Goal: Task Accomplishment & Management: Complete application form

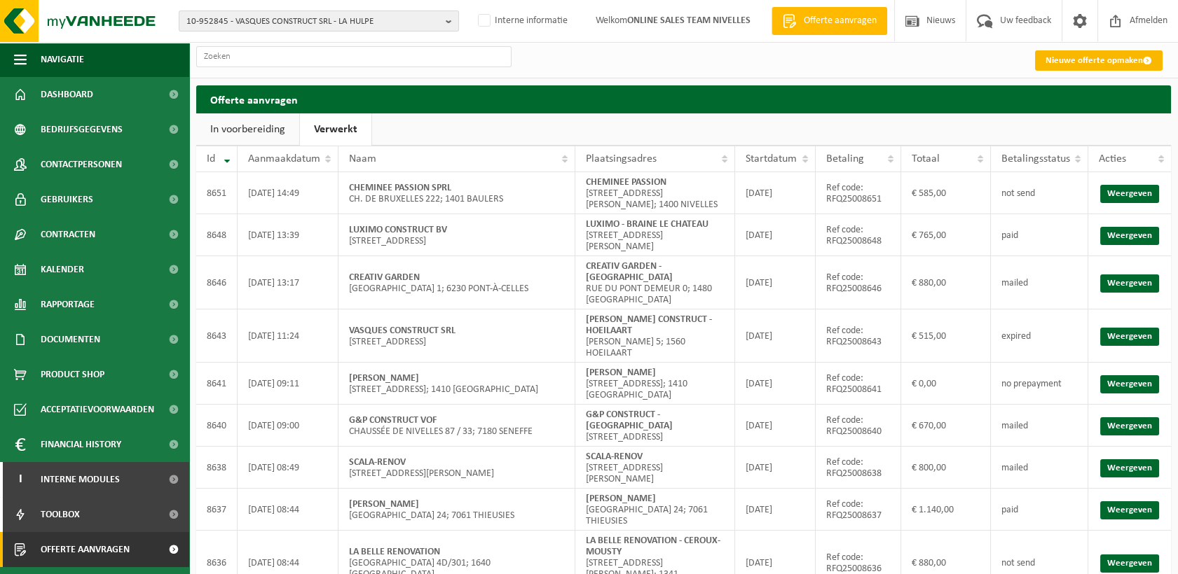
click at [1068, 56] on link "Nieuwe offerte opmaken" at bounding box center [1099, 60] width 128 height 20
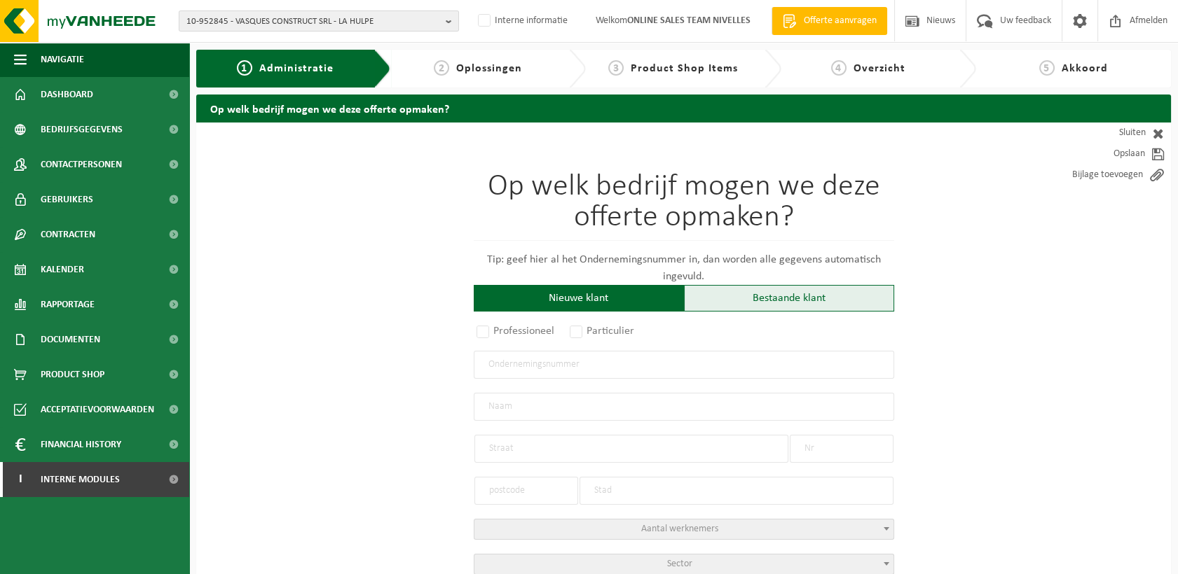
click at [729, 287] on div "Bestaande klant" at bounding box center [789, 298] width 210 height 27
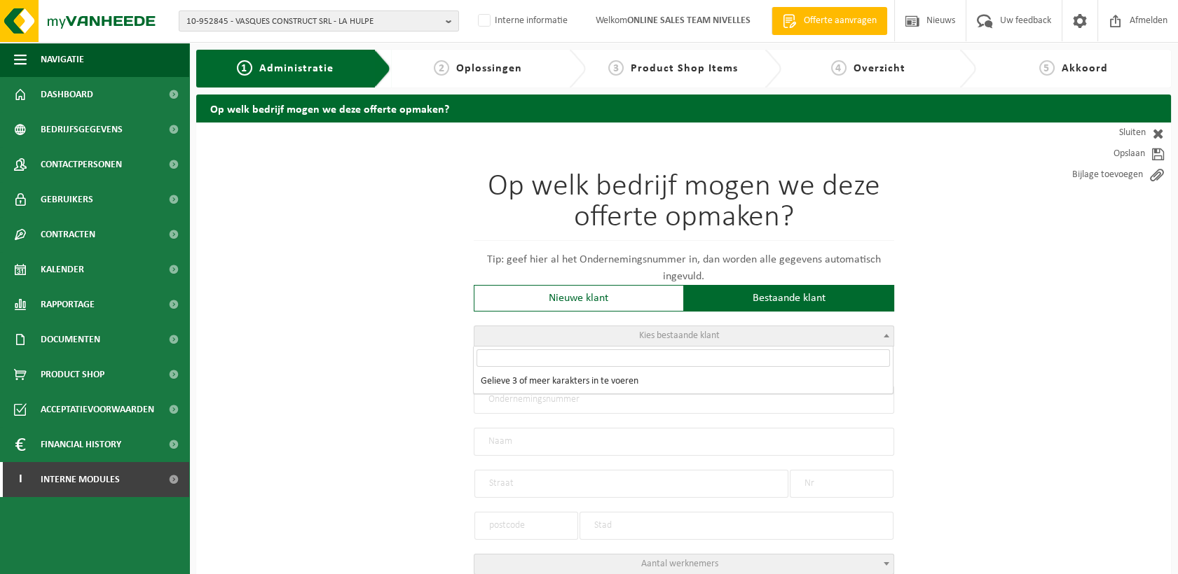
click at [645, 340] on span "Kies bestaande klant" at bounding box center [679, 336] width 81 height 11
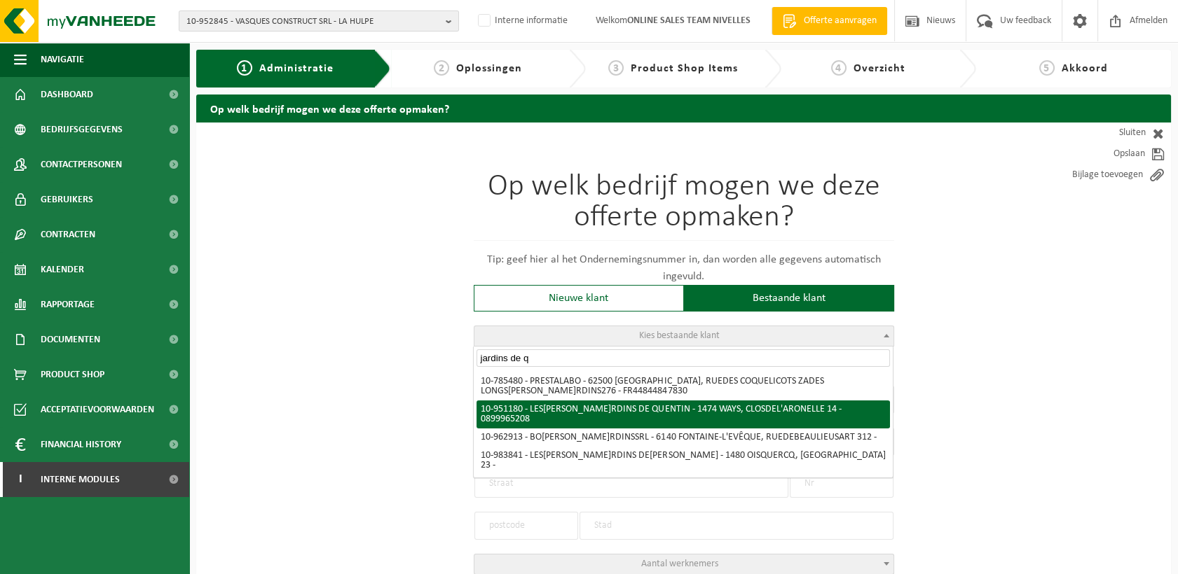
type input "jardins de q"
radio input "true"
type input "0899.965.208"
type input "LES JARDINS DE QUENTIN"
type input "CLOS DE L'ARONELLE"
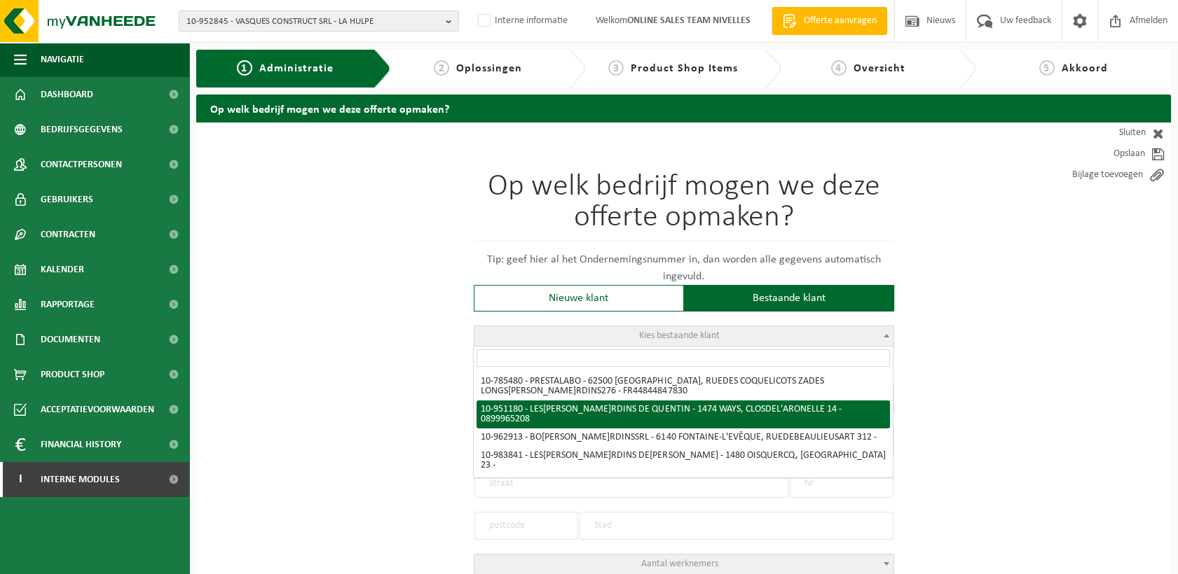
type input "14"
type input "1474"
type input "WAYS"
select select "11"
type input "LES JARDINS DE [PERSON_NAME]"
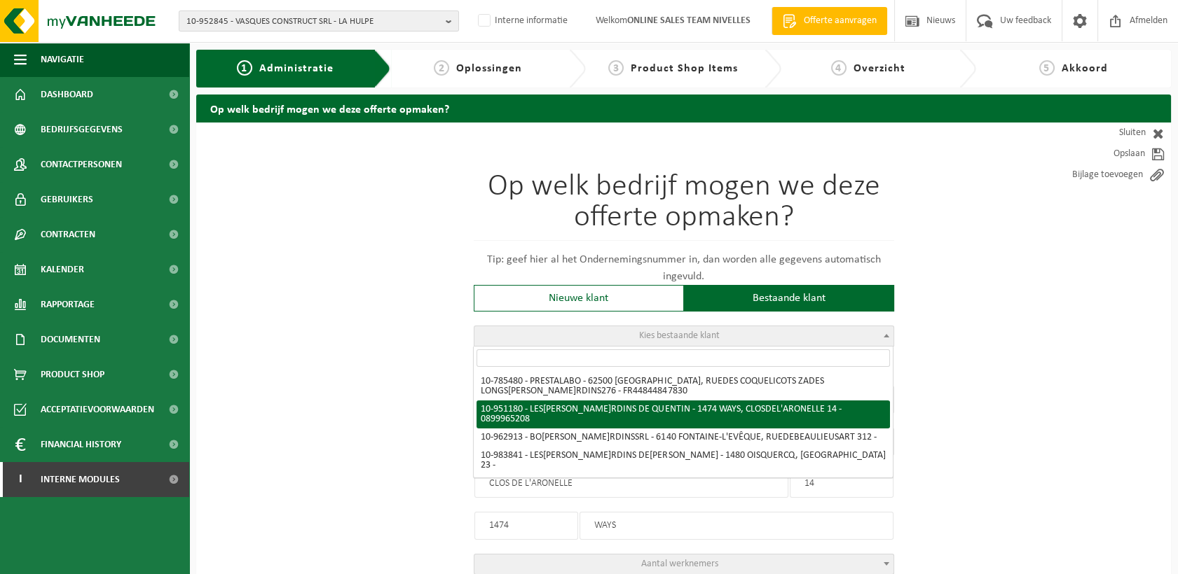
type input "CLOS DE L'ARONELLE"
type input "14"
type input "1474"
type input "WAYS"
select select "145751"
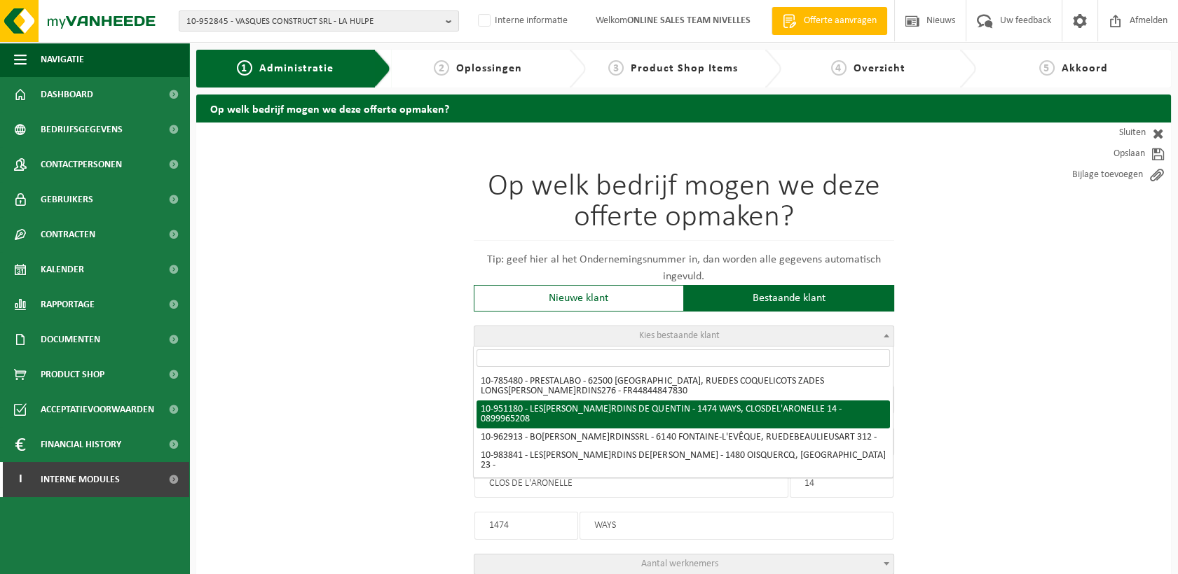
select select
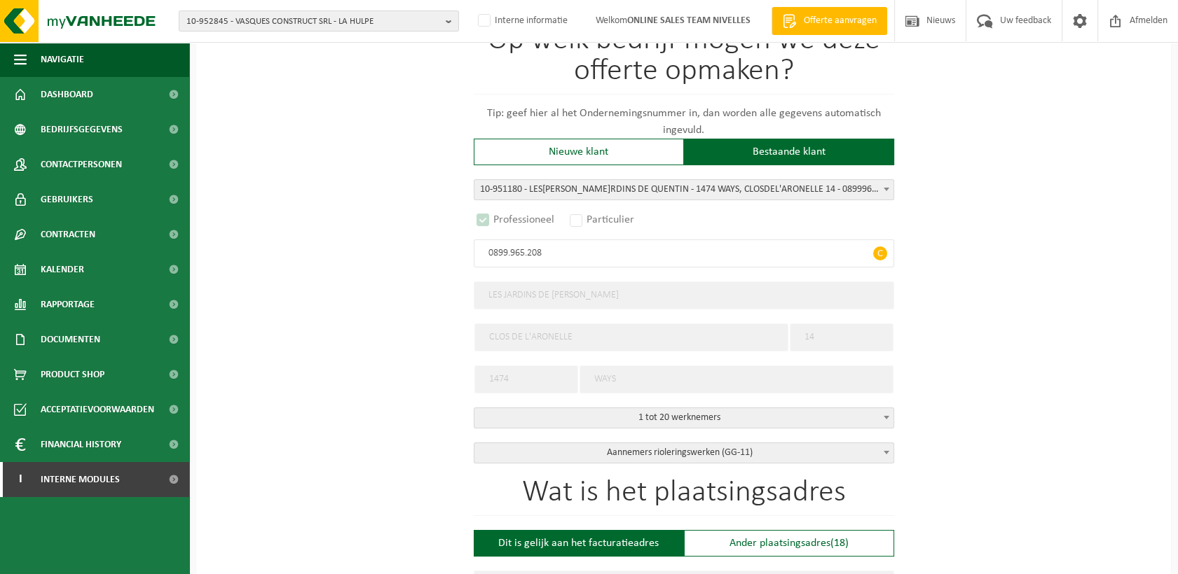
select select "D"
select select
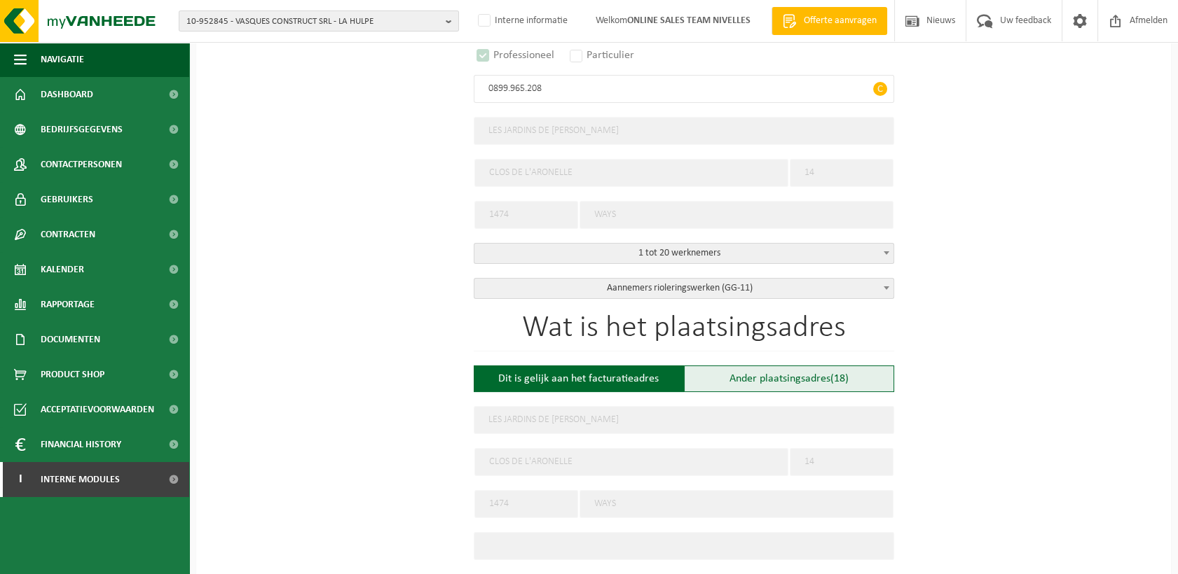
click at [778, 376] on div "Ander plaatsingsadres (18)" at bounding box center [789, 379] width 210 height 27
type input "Werf -"
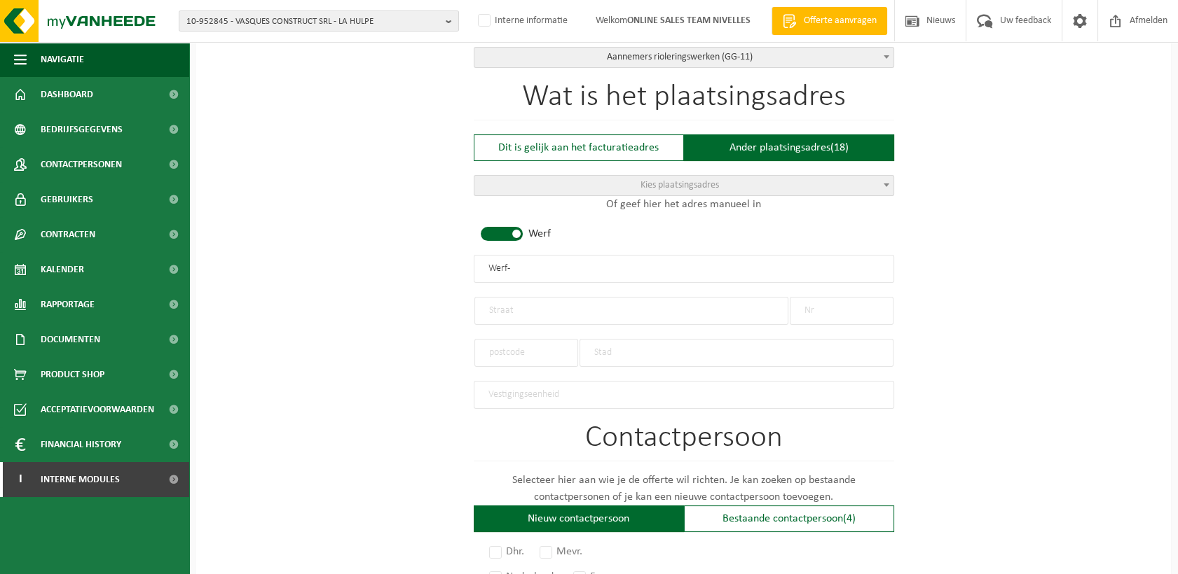
scroll to position [544, 0]
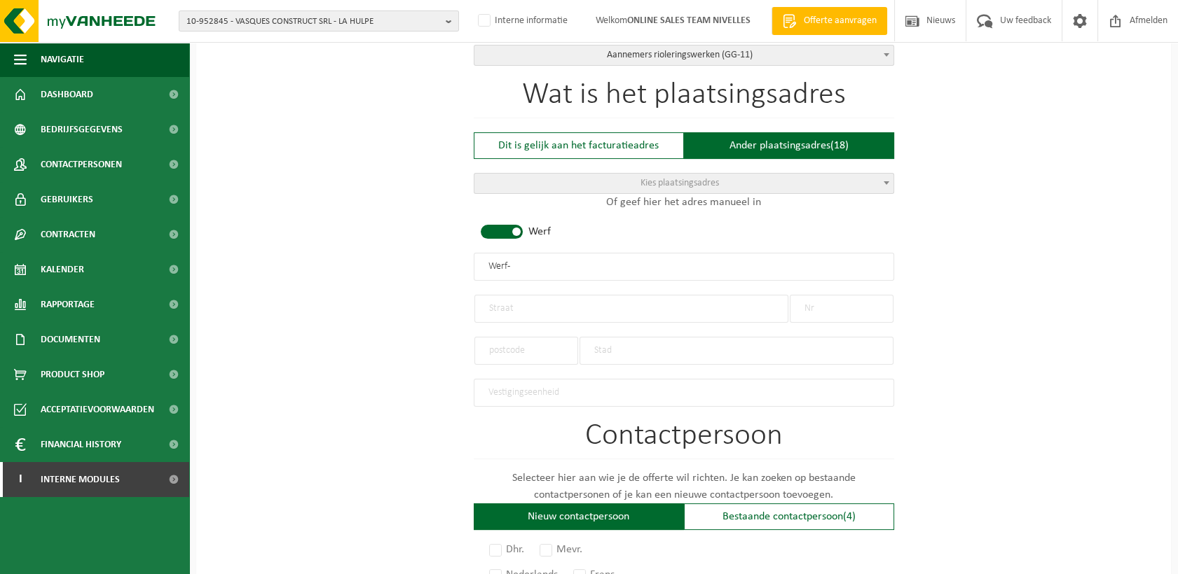
click at [522, 295] on input "text" at bounding box center [631, 309] width 314 height 28
type input "Rue Jules Bordet"
type input "57"
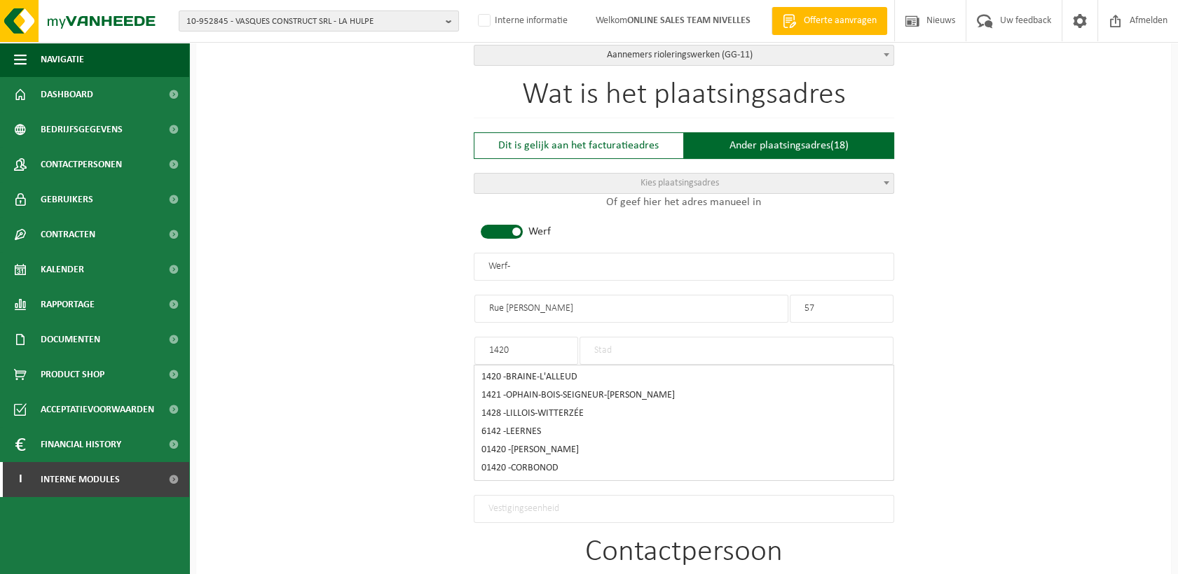
type input "1420"
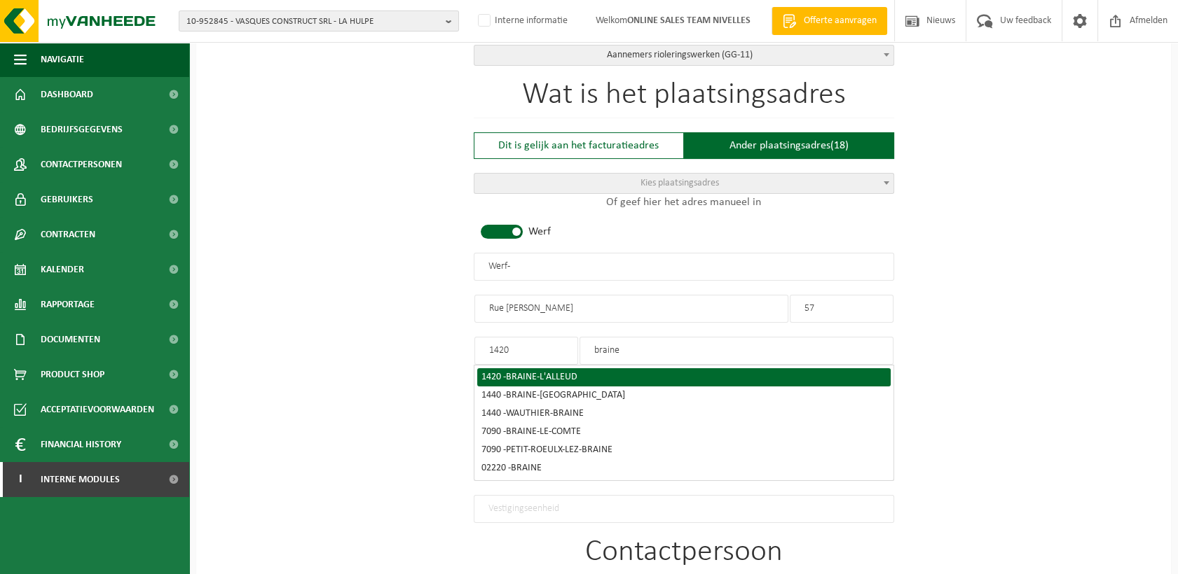
click at [500, 373] on div "1420 - BRAINE-L'ALLEUD" at bounding box center [683, 378] width 405 height 10
type input "BRAINE-L'ALLEUD"
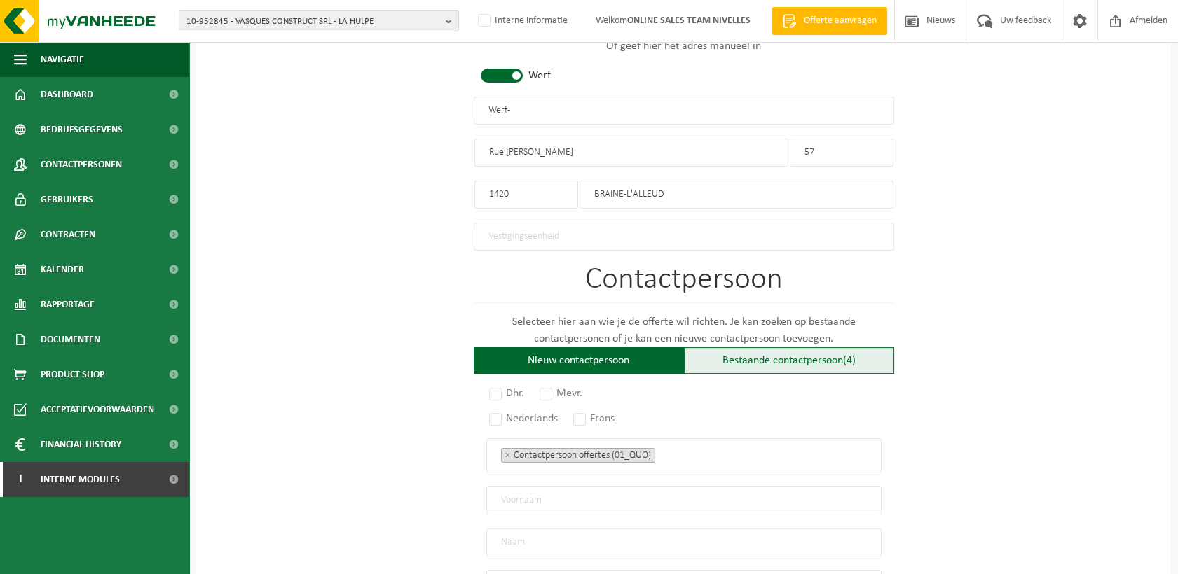
scroll to position [925, 0]
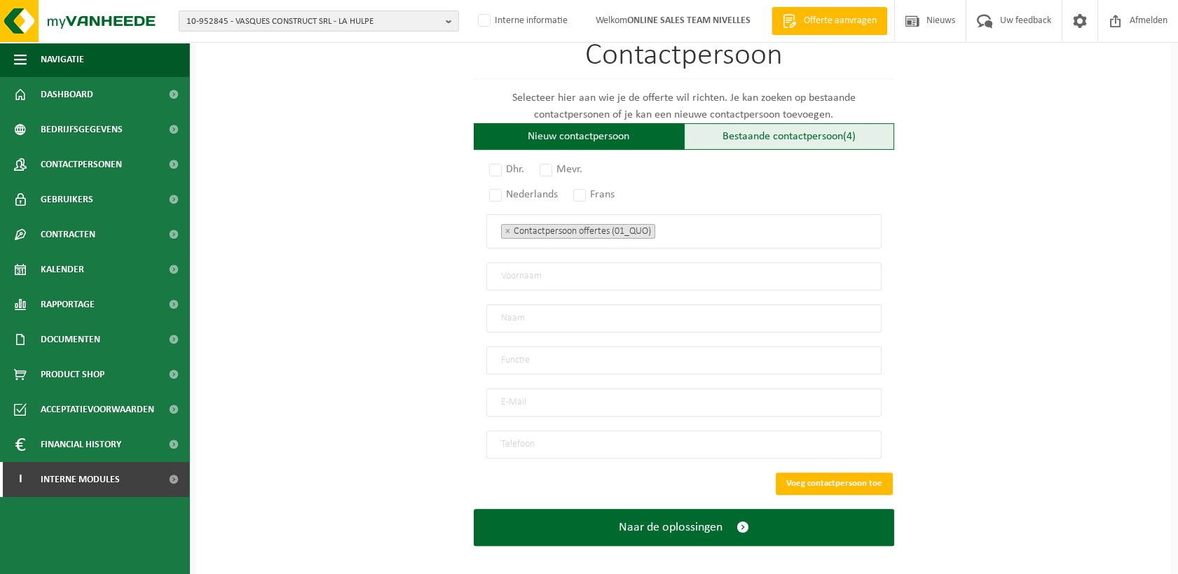
click at [791, 123] on div "Bestaande contactpersoon (4)" at bounding box center [789, 136] width 210 height 27
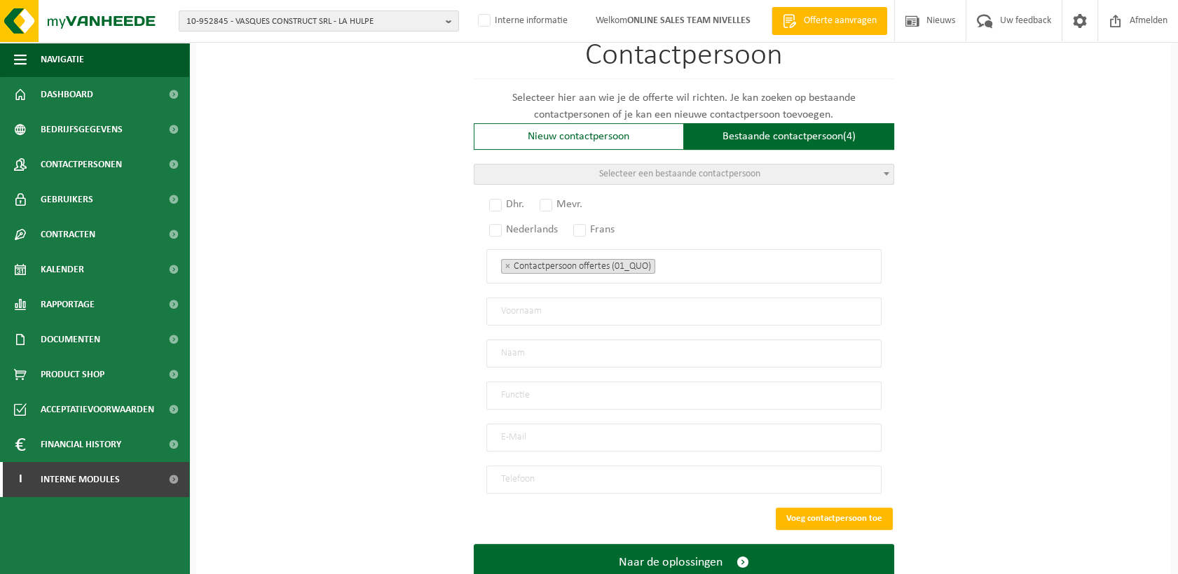
click at [667, 169] on span "Selecteer een bestaande contactpersoon" at bounding box center [679, 174] width 161 height 11
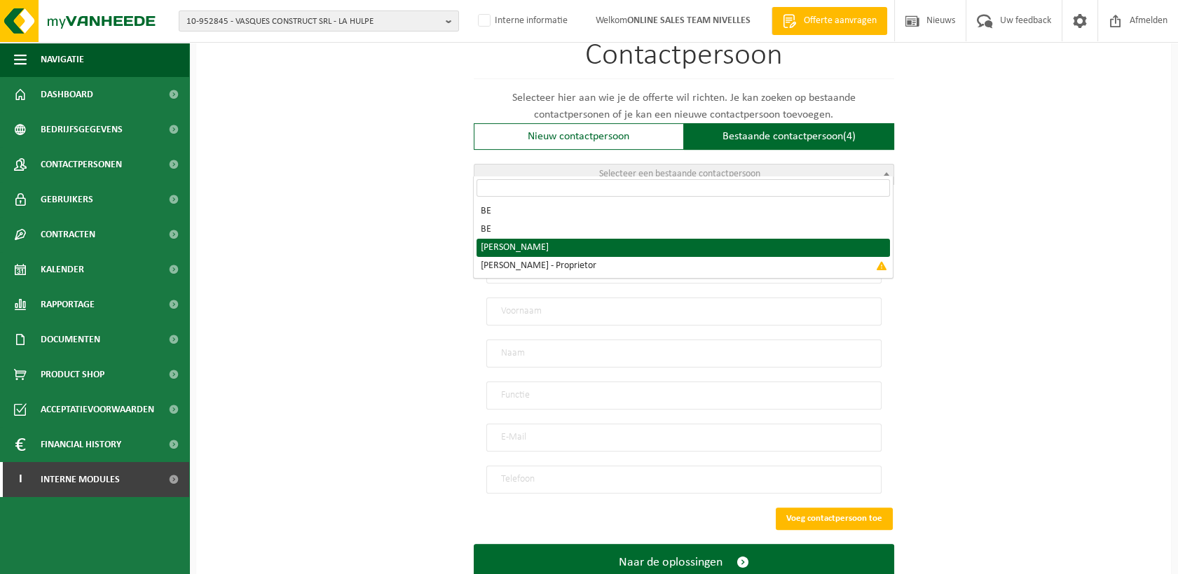
radio input "true"
select select "{"code":"10-957899","firstname":"QUENTIN","surname":"VANBELLINGHEN","gender":"U…"
type input "QUENTIN"
type input "VANBELLINGHEN"
type input "info@lesjardinsdequentin.be"
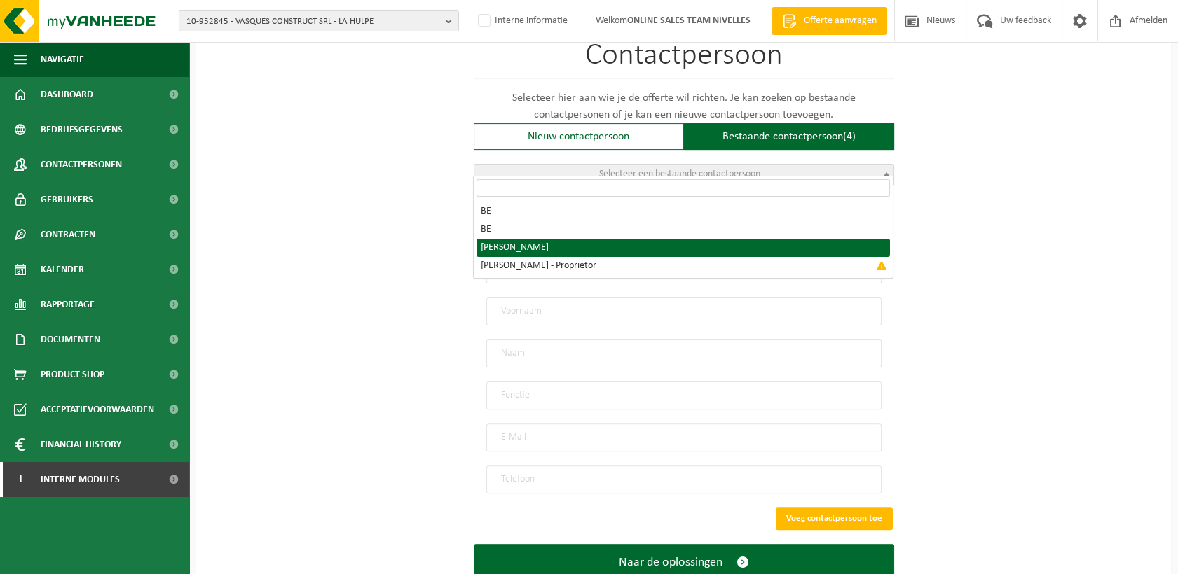
type input "+32 494/98 06 18"
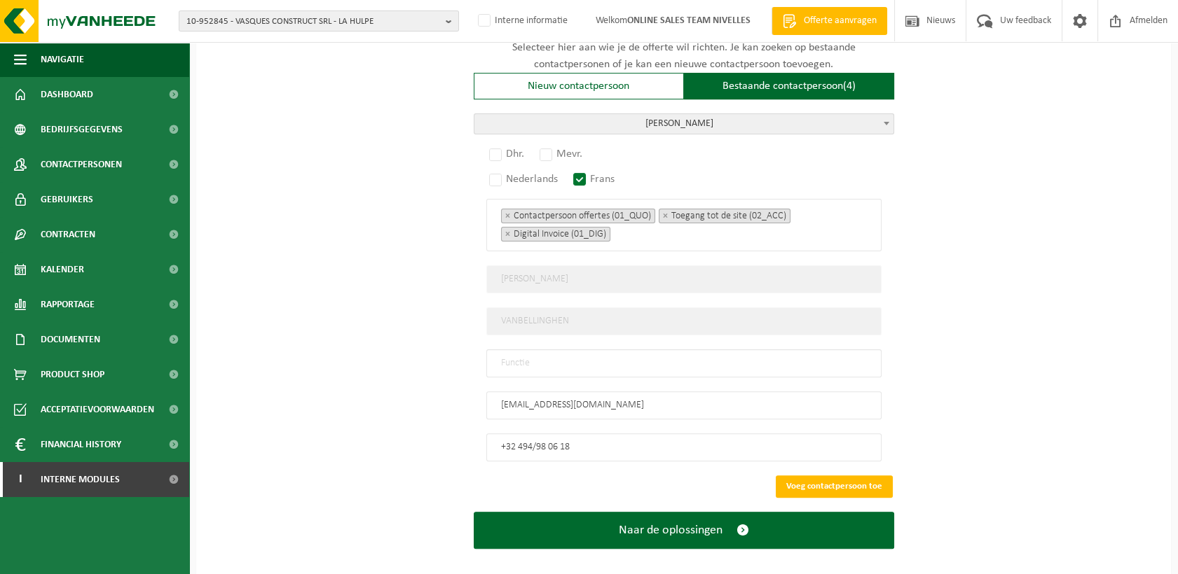
scroll to position [977, 0]
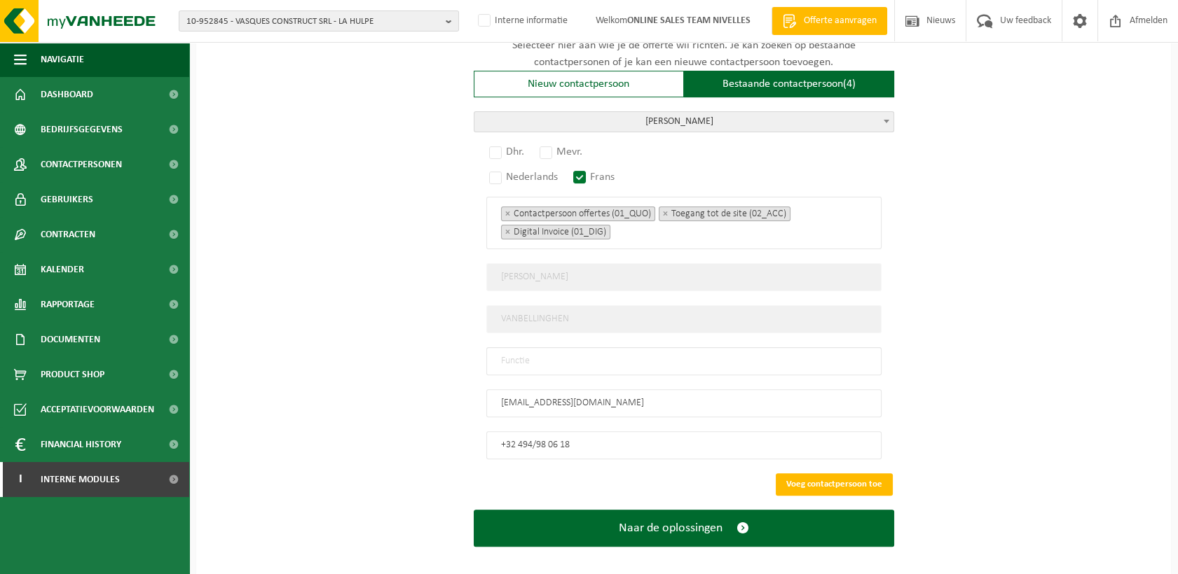
click at [545, 350] on input "text" at bounding box center [683, 361] width 395 height 28
type input "Manager"
click at [500, 147] on label "Dhr." at bounding box center [507, 152] width 42 height 20
radio input "true"
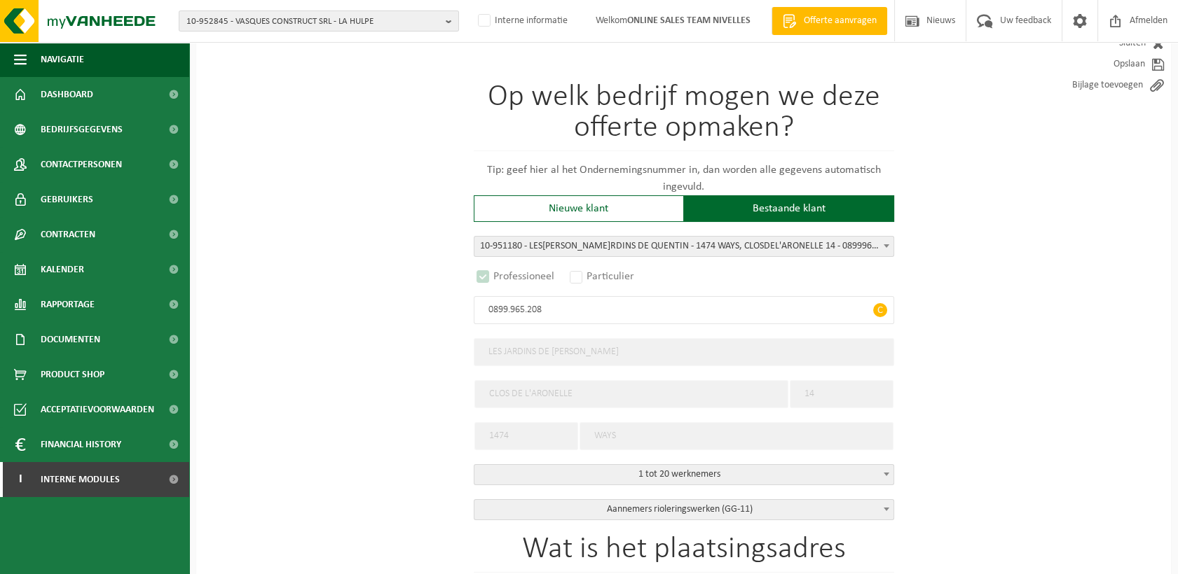
scroll to position [467, 0]
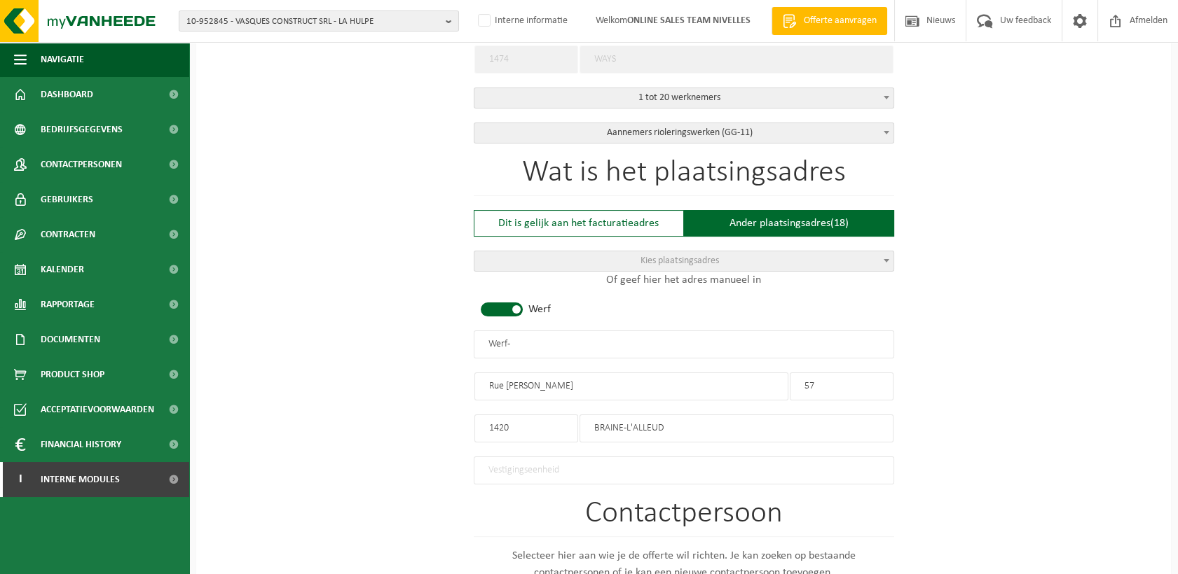
drag, startPoint x: 565, startPoint y: 329, endPoint x: 353, endPoint y: 317, distance: 211.9
click at [353, 317] on div "Op welk bedrijf mogen we deze offerte opmaken? Tip: geef hier al het Ondernemin…" at bounding box center [683, 374] width 975 height 1437
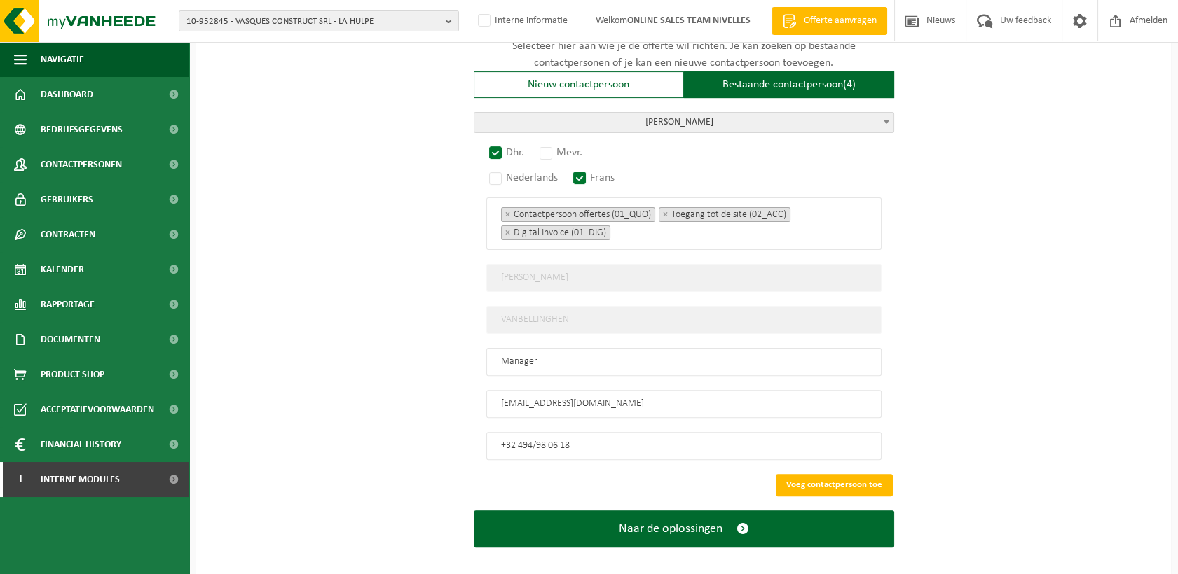
scroll to position [977, 0]
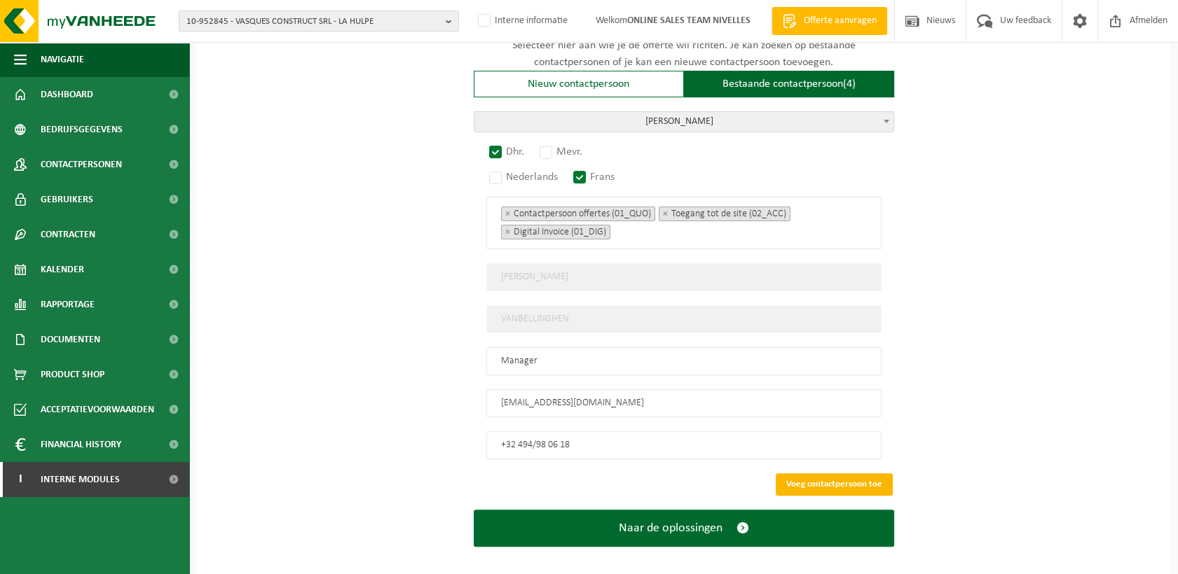
type input "LES JARDINS DE [PERSON_NAME] - BRAINE-L'ALLEUD"
click at [808, 474] on button "Voeg contactpersoon toe" at bounding box center [834, 485] width 117 height 22
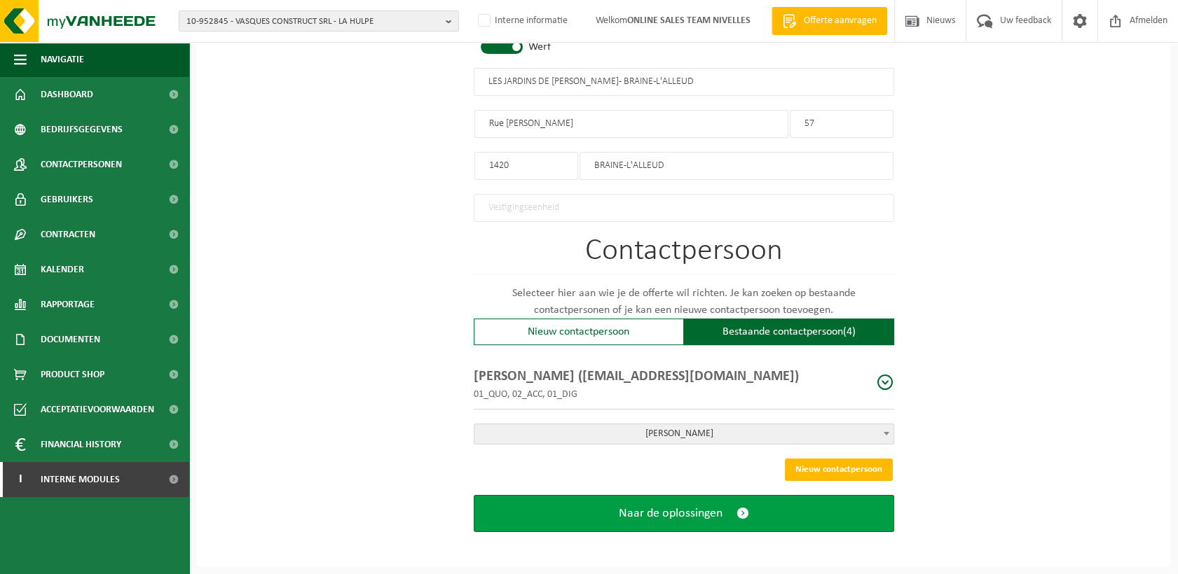
scroll to position [720, 0]
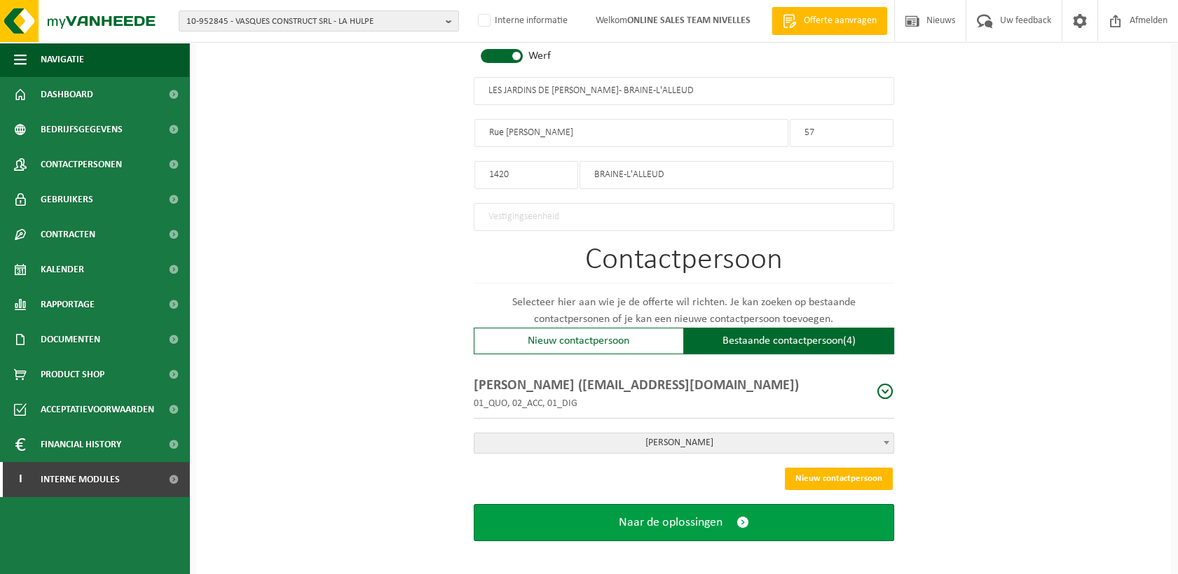
click at [758, 509] on button "Naar de oplossingen" at bounding box center [684, 522] width 420 height 37
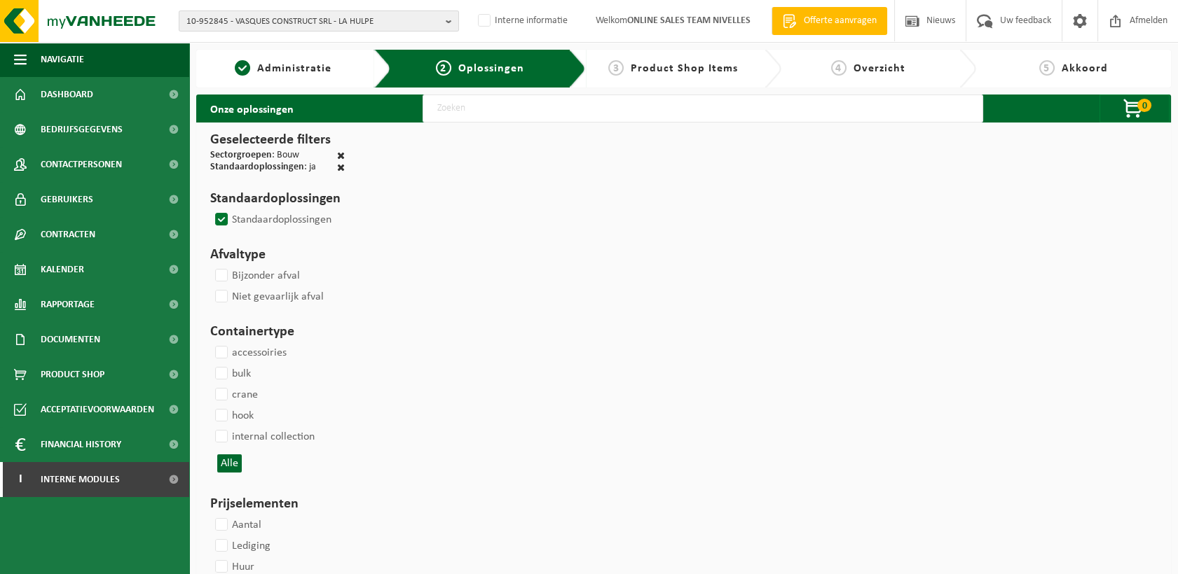
click at [518, 102] on input "text" at bounding box center [702, 109] width 560 height 28
type input "000291"
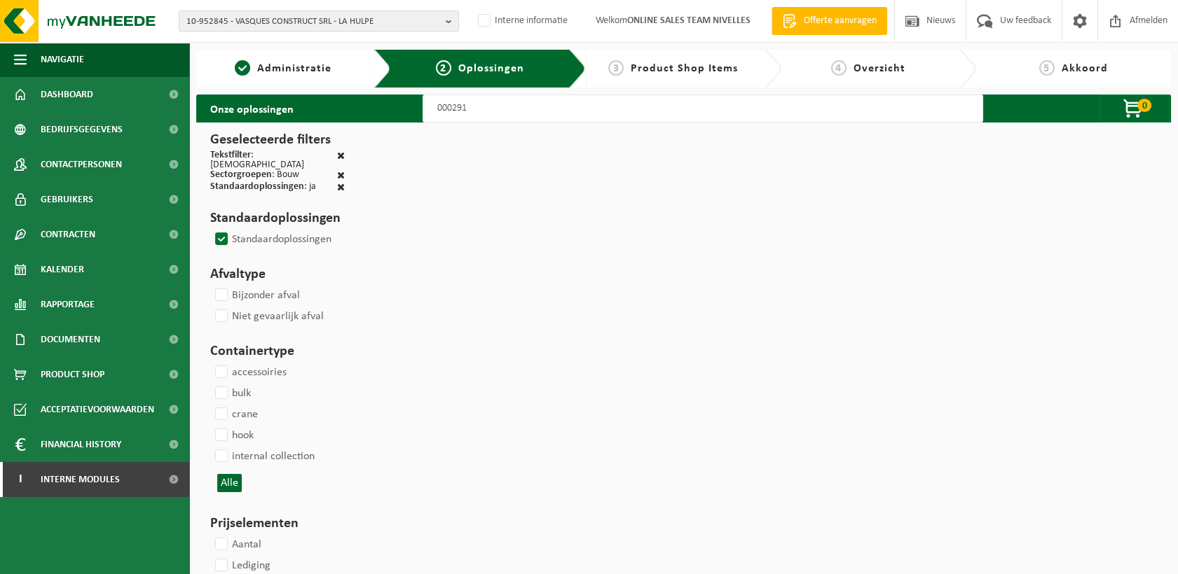
select select
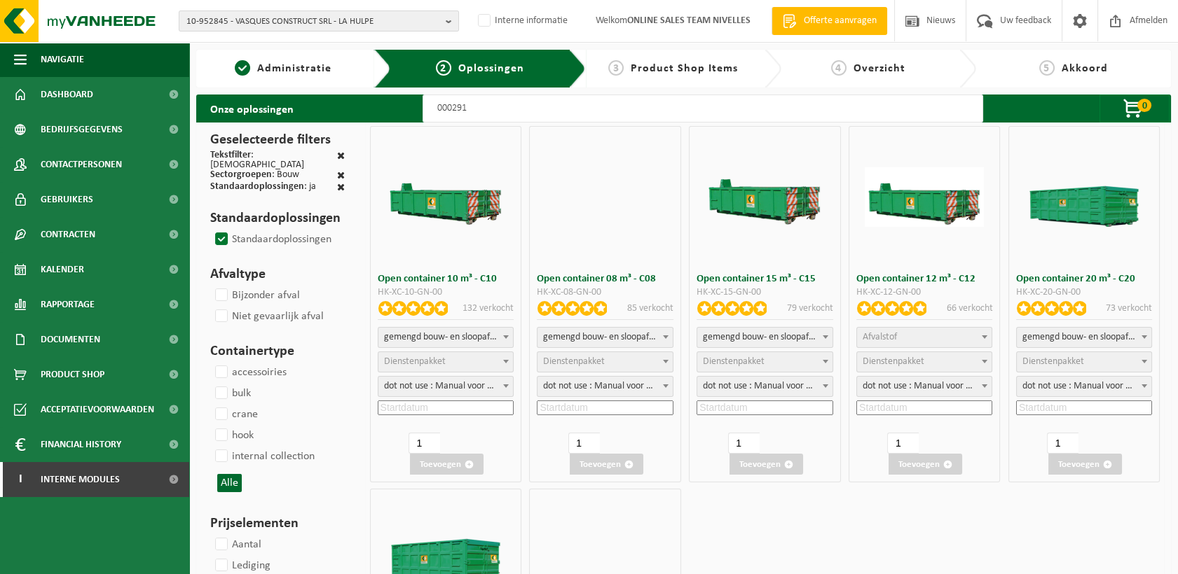
select select
select select "197"
select select
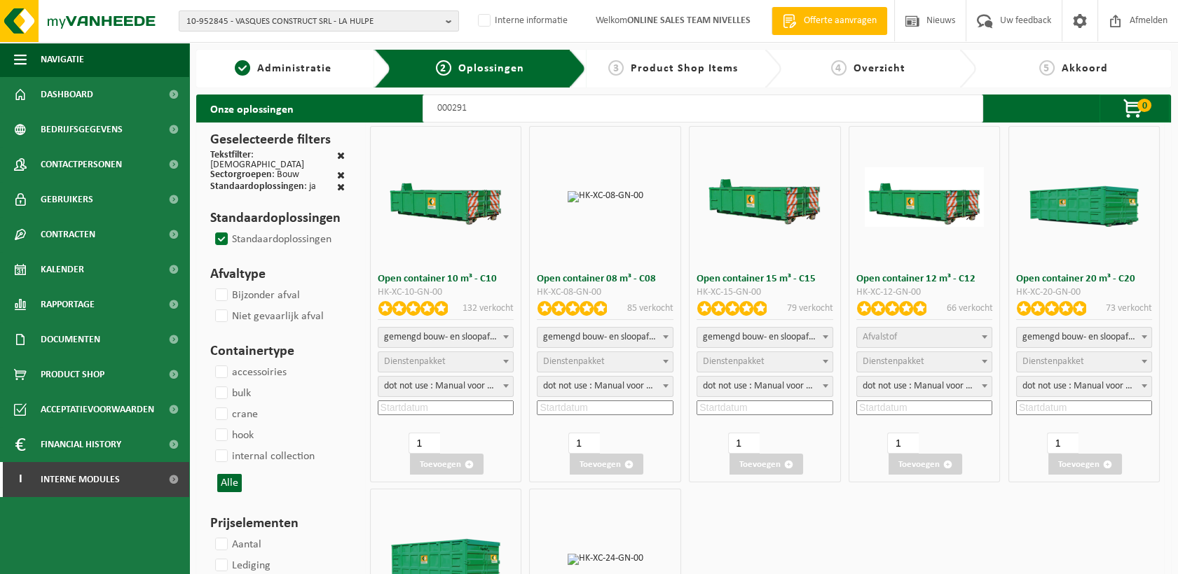
select select
select select "25"
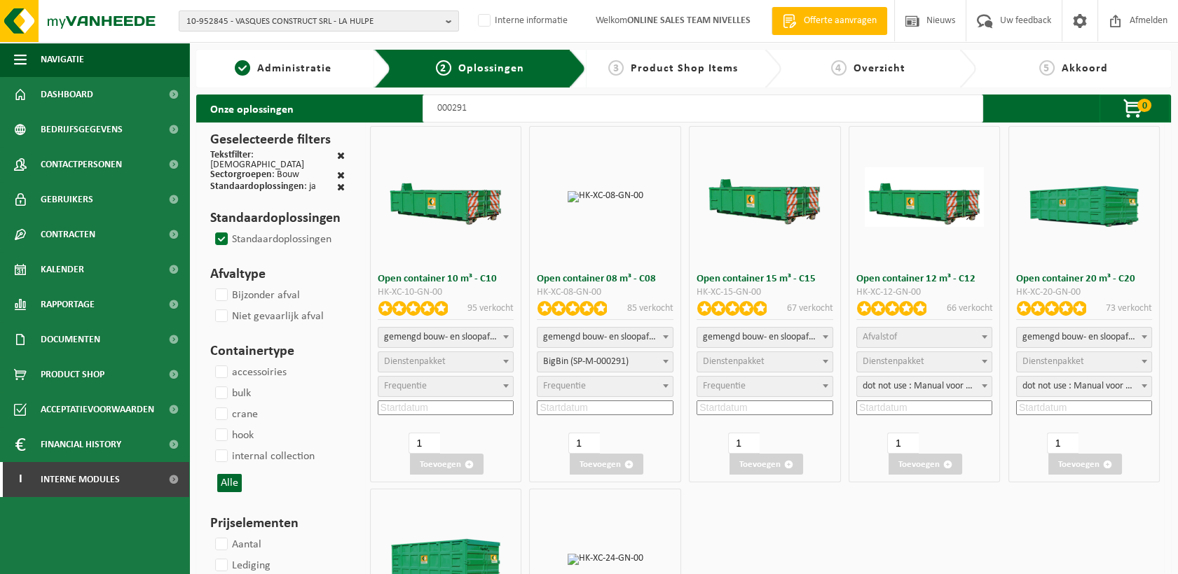
select select
select select "197"
select select
select select "197"
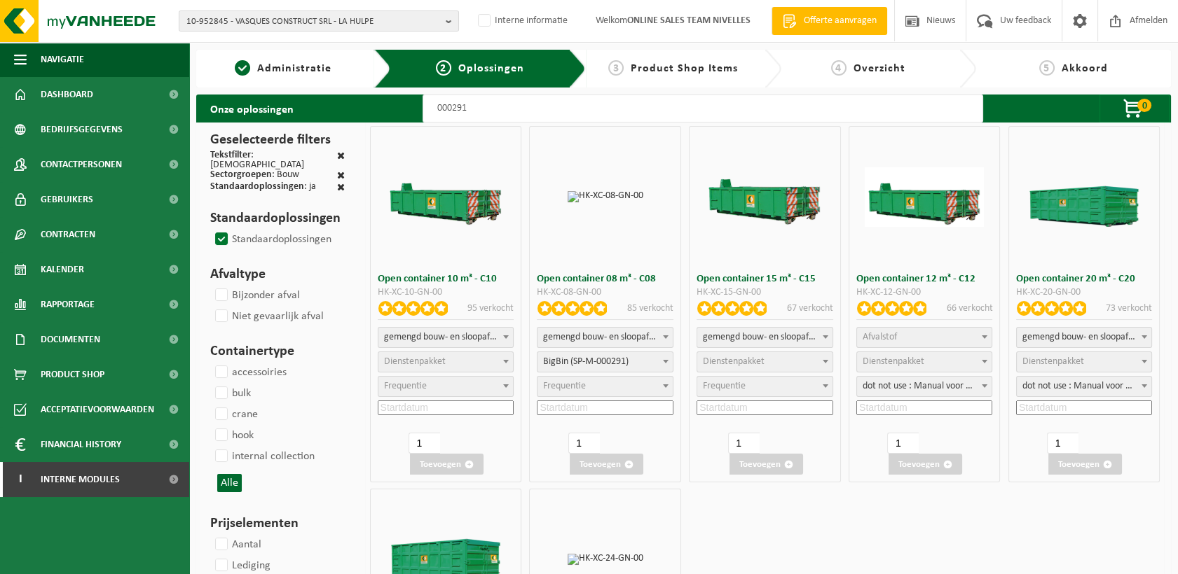
select select
select select "25"
click at [617, 408] on input at bounding box center [605, 408] width 136 height 15
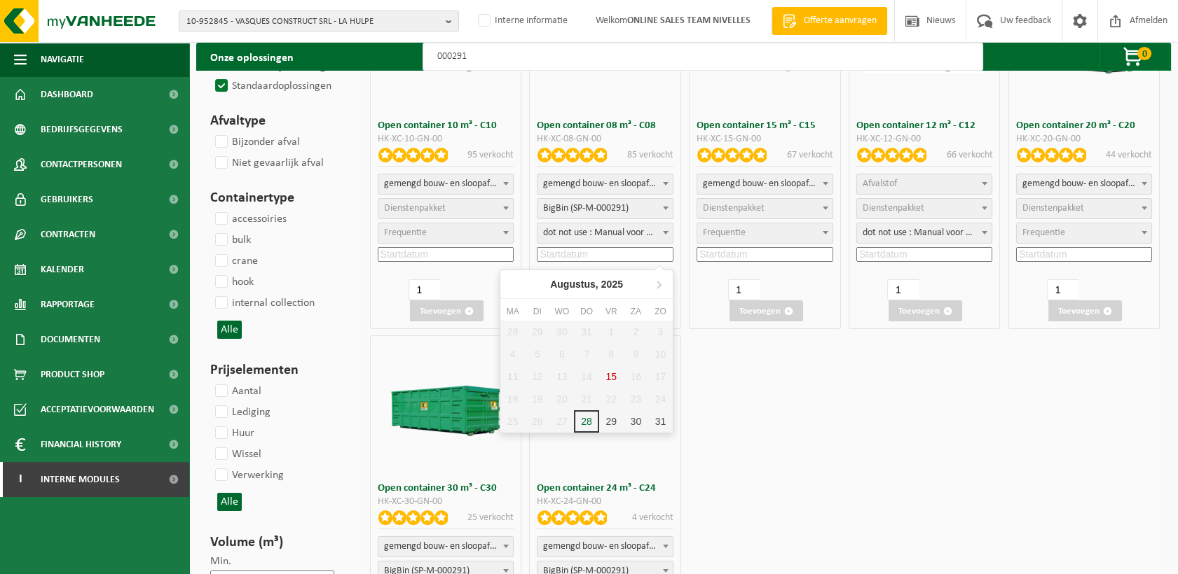
scroll to position [156, 0]
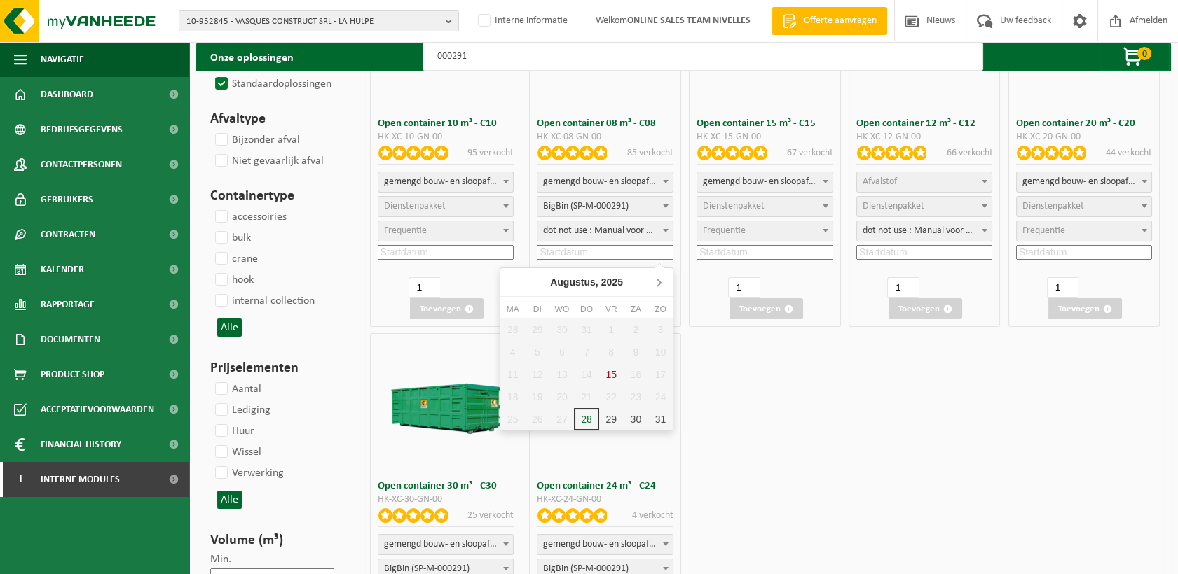
click at [656, 282] on icon at bounding box center [658, 282] width 22 height 22
click at [516, 326] on div "1" at bounding box center [512, 330] width 25 height 22
type input "2025-09-01"
type input "2"
click at [590, 285] on input "2" at bounding box center [584, 287] width 32 height 21
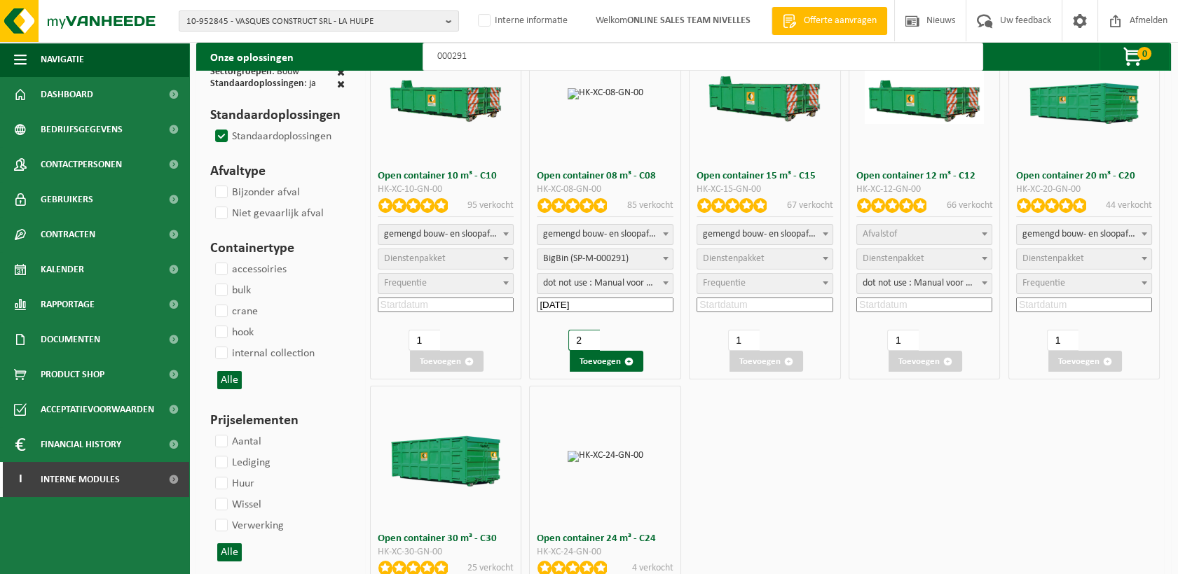
scroll to position [78, 0]
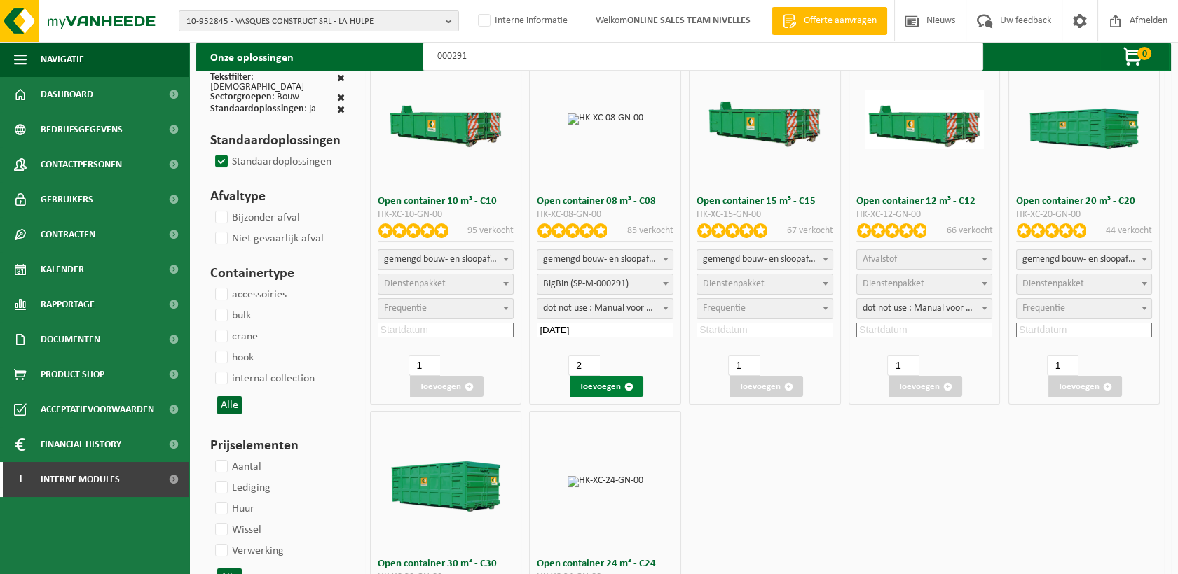
click at [590, 389] on button "Toevoegen" at bounding box center [607, 386] width 74 height 21
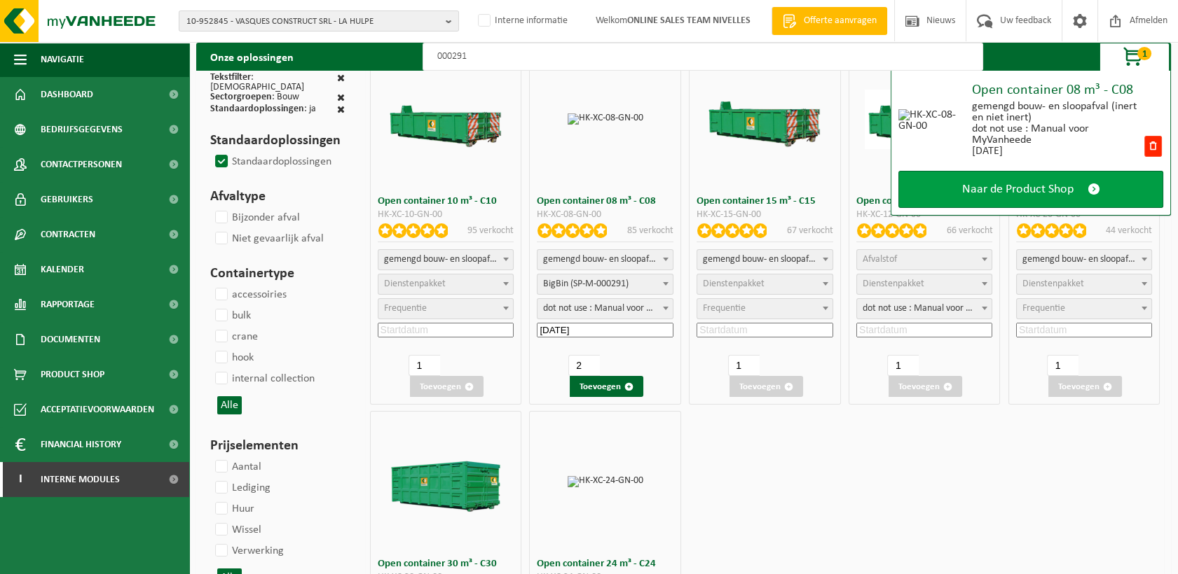
click at [1068, 193] on span "Naar de Product Shop" at bounding box center [1017, 189] width 111 height 15
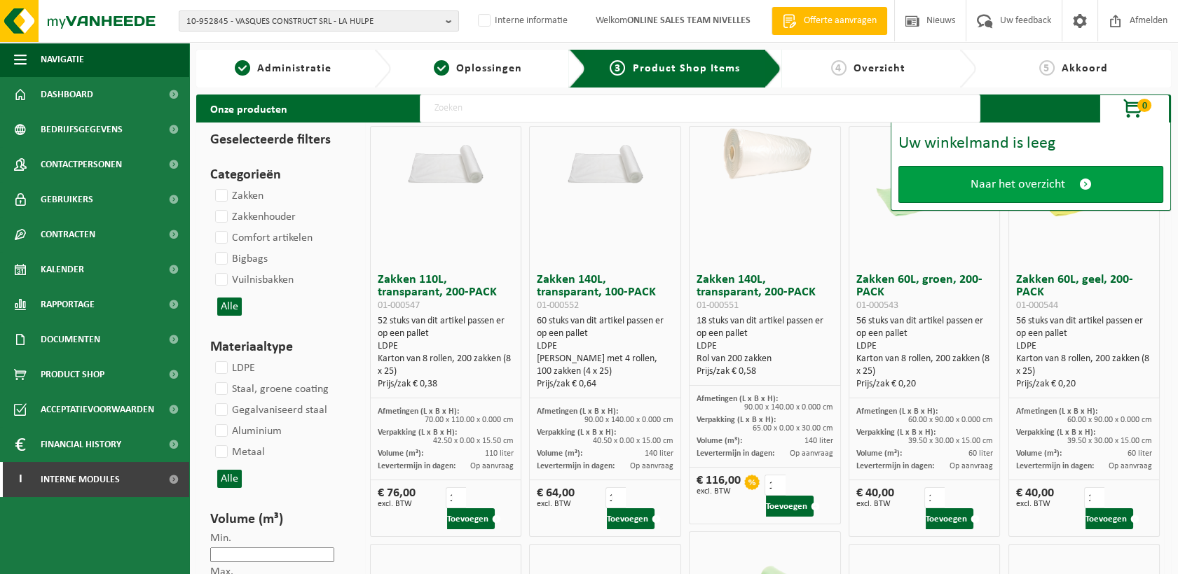
click at [1068, 191] on link "Naar het overzicht" at bounding box center [1030, 184] width 265 height 37
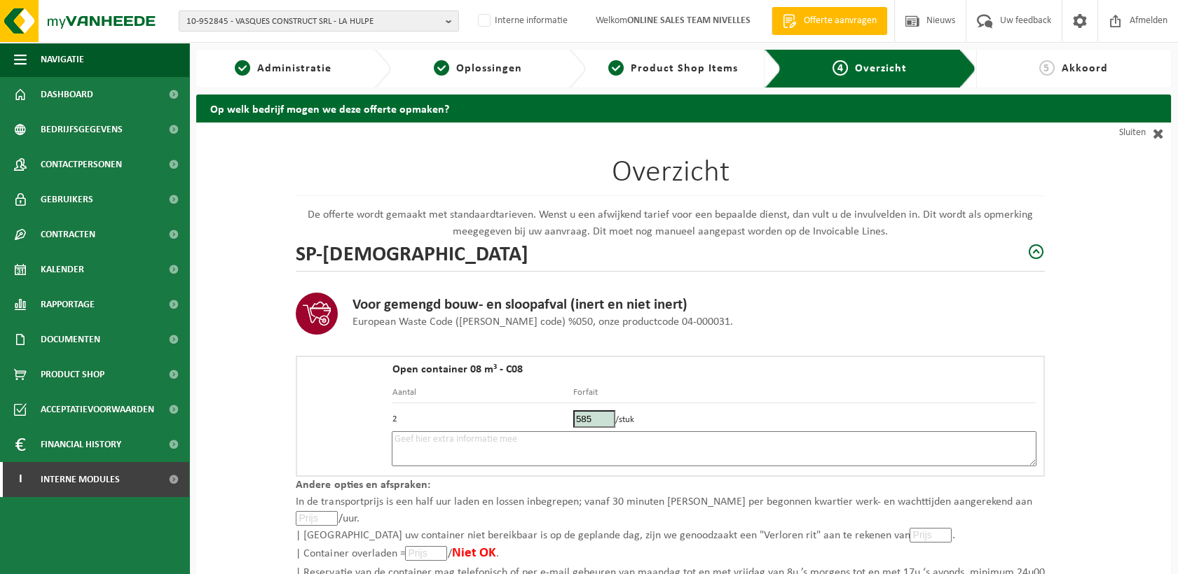
click at [501, 438] on textarea at bounding box center [714, 449] width 645 height 35
click at [398, 438] on textarea "Placement 1/09 - 9h - Pick up après-midi 1 Container Chargement Direct" at bounding box center [714, 449] width 645 height 35
click at [555, 456] on textarea "1 Placement 1/09 - 9h - Pick up après-midi 1 Container Chargement Direct" at bounding box center [714, 449] width 645 height 35
click at [528, 449] on textarea "1 Placement 1/09 - 9h - Pick up après-midi 1 Container Chargement Direct 9h- 9h…" at bounding box center [714, 449] width 645 height 35
click at [399, 436] on textarea "1 Placement 1/09 - 9h - Pick up après-midi 1 Container Chargement Direct 9h - 9…" at bounding box center [714, 449] width 645 height 35
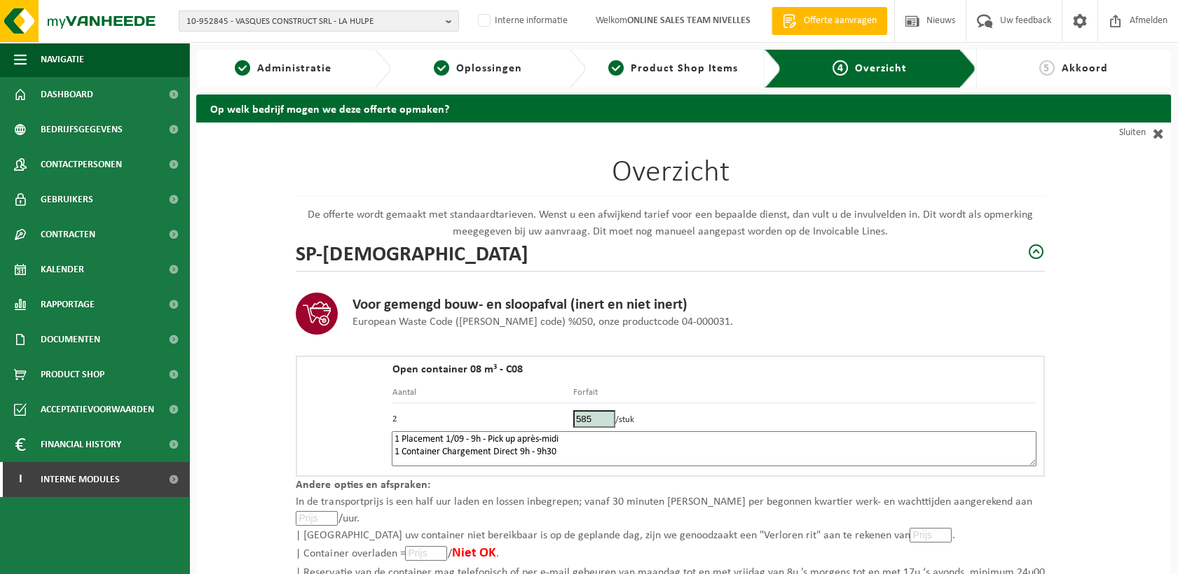
click at [439, 448] on textarea "1 Placement 1/09 - 9h - Pick up après-midi 1 Container Chargement Direct 9h - 9…" at bounding box center [714, 449] width 645 height 35
click at [748, 450] on textarea "1 Placement 1/09 - 9h - Pick up après-midi 1 Container 1/09 Chargement Direct 9…" at bounding box center [714, 449] width 645 height 35
click at [474, 462] on textarea "1 Placement 1/09 - 9h - Pick up après-midi 1 Container 1/09 Chargement Direct 9…" at bounding box center [714, 449] width 645 height 35
paste textarea "494980618"
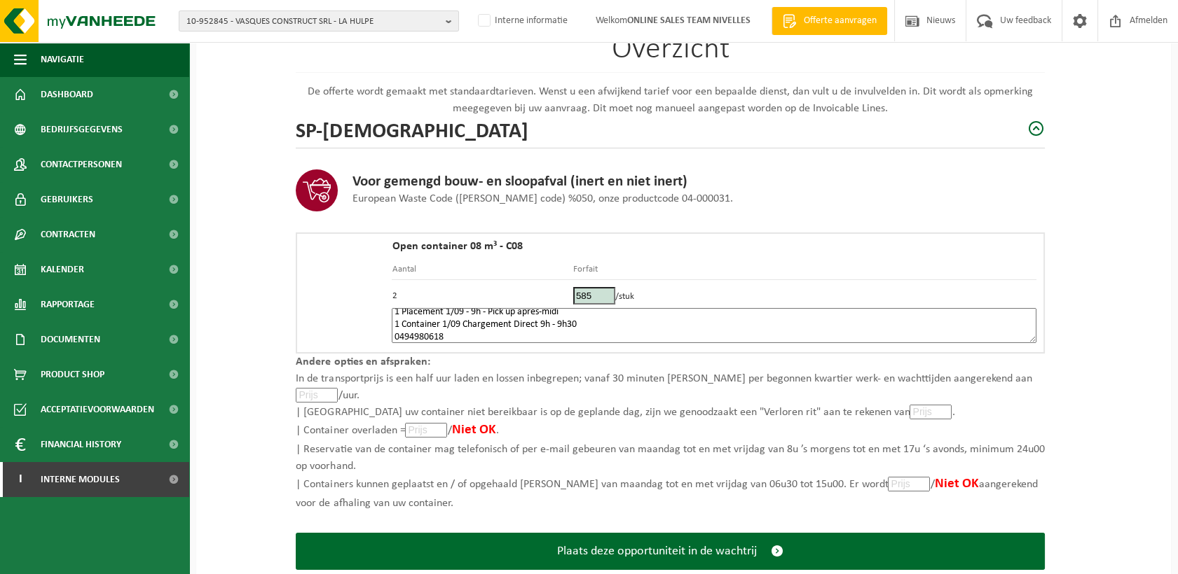
scroll to position [158, 0]
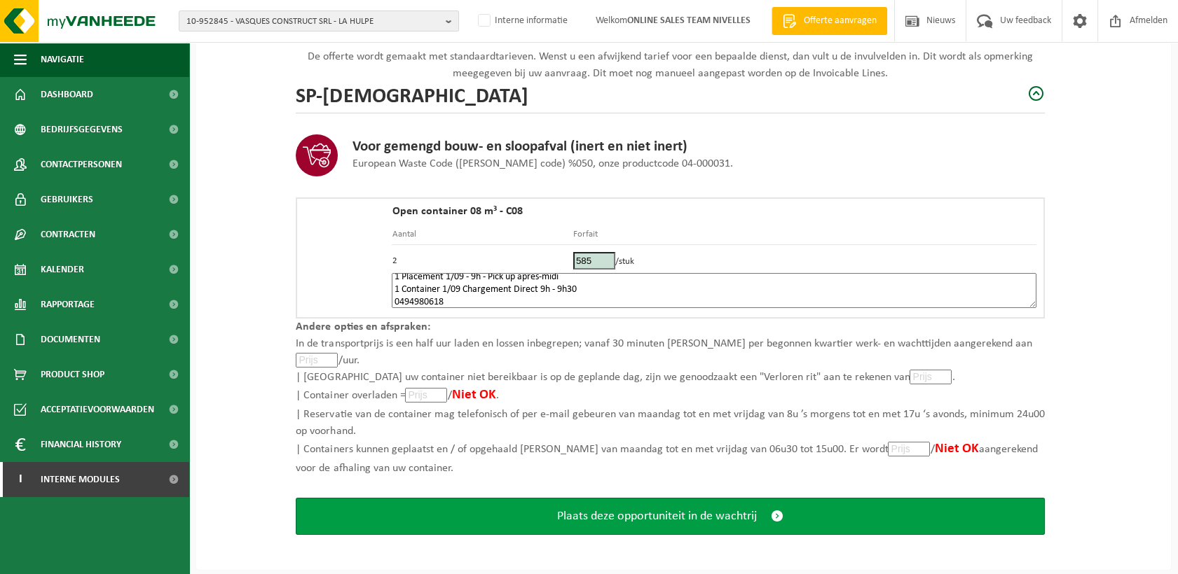
type textarea "1 Placement 1/09 - 9h - Pick up après-midi 1 Container 1/09 Chargement Direct 9…"
click at [709, 516] on span "Plaats deze opportuniteit in de wachtrij" at bounding box center [657, 516] width 200 height 15
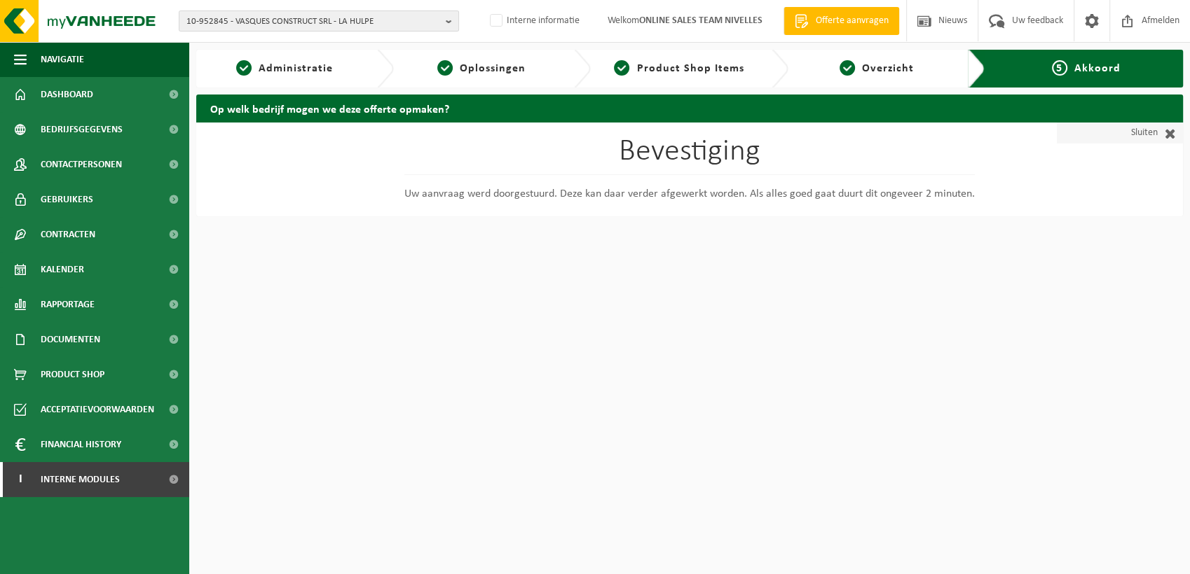
click at [1142, 137] on link "Sluiten" at bounding box center [1119, 133] width 126 height 21
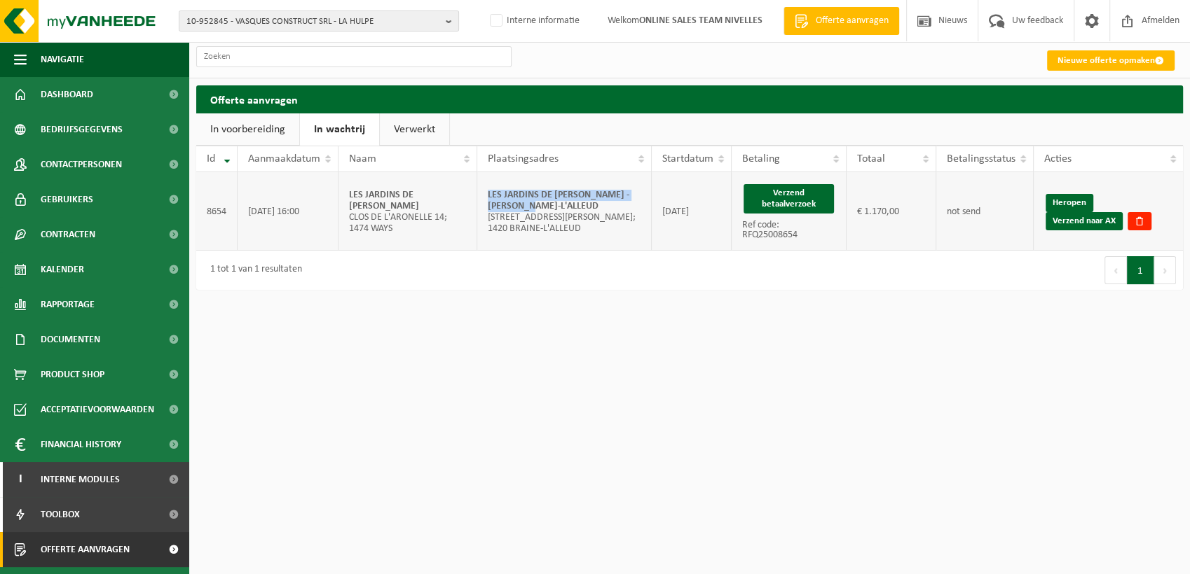
drag, startPoint x: 556, startPoint y: 203, endPoint x: 482, endPoint y: 193, distance: 74.9
click at [482, 193] on td "LES JARDINS DE [PERSON_NAME] - [PERSON_NAME]-L'ALLEUD [STREET_ADDRESS][PERSON_N…" at bounding box center [564, 211] width 174 height 78
copy strong "LES JARDINS DE [PERSON_NAME] - [PERSON_NAME]-L'ALLEUD"
click at [778, 193] on button "Verzend betaalverzoek" at bounding box center [788, 198] width 90 height 29
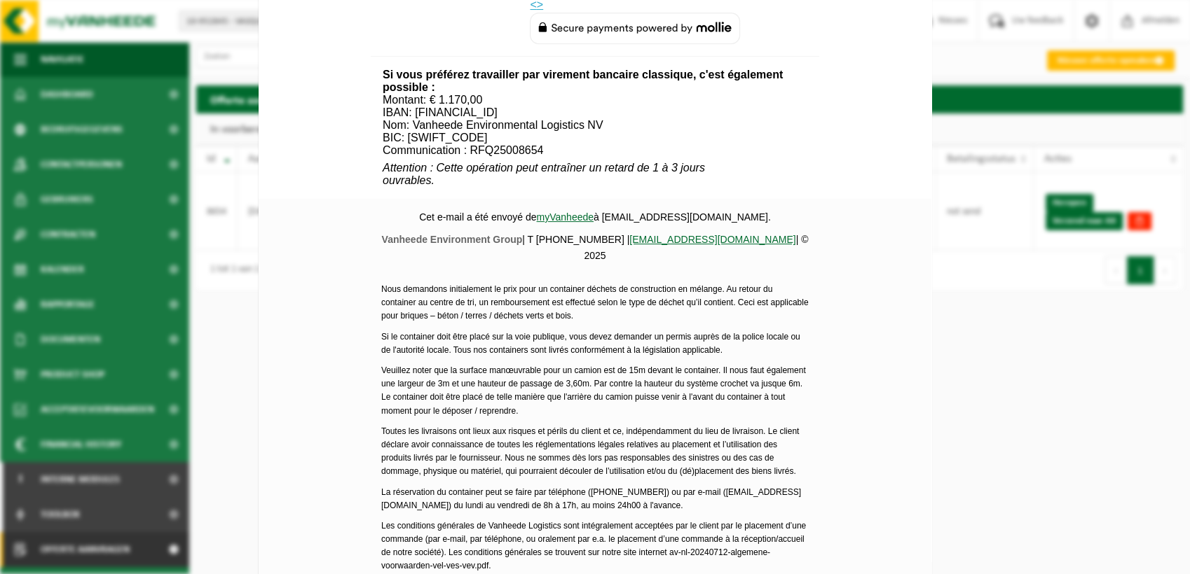
scroll to position [579, 0]
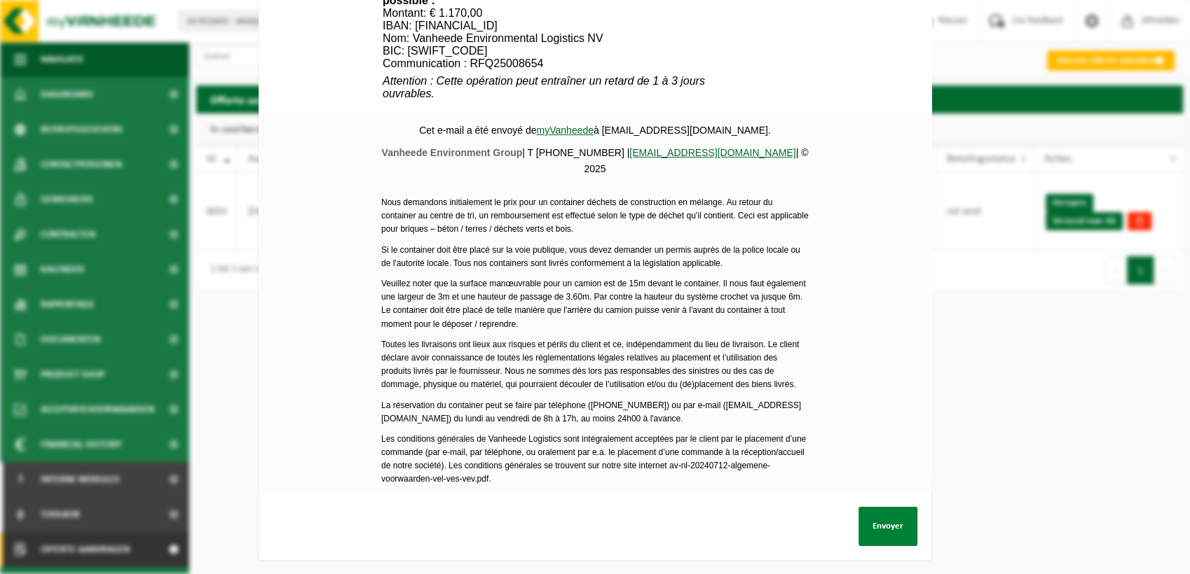
click at [861, 521] on button "Envoyer" at bounding box center [887, 526] width 59 height 39
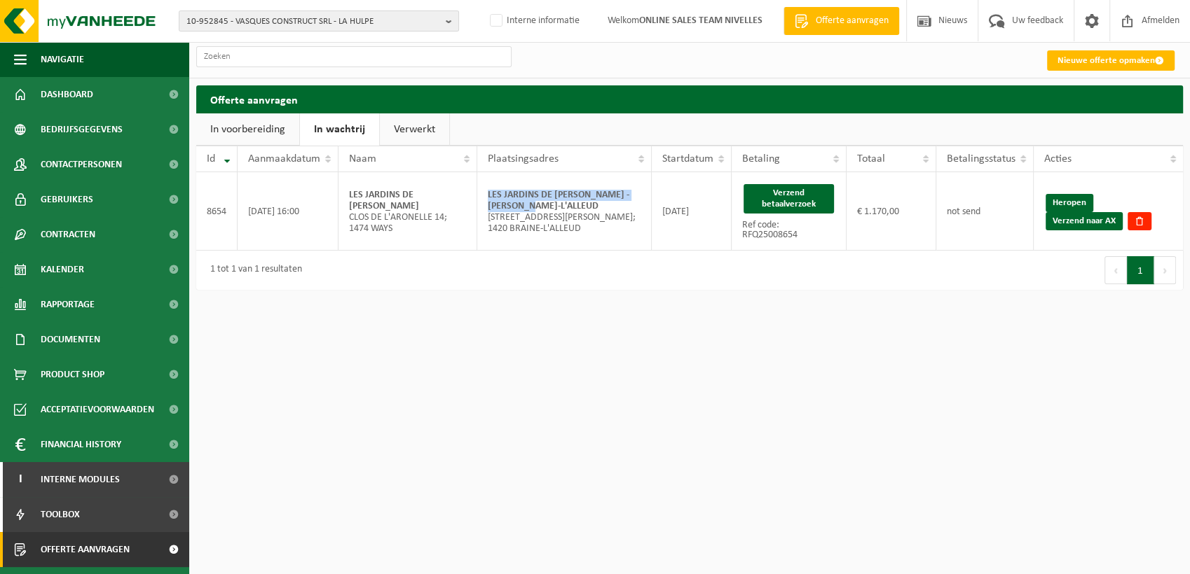
drag, startPoint x: 1057, startPoint y: 221, endPoint x: 670, endPoint y: 78, distance: 413.2
click at [1057, 221] on link "Verzend naar AX" at bounding box center [1083, 221] width 77 height 18
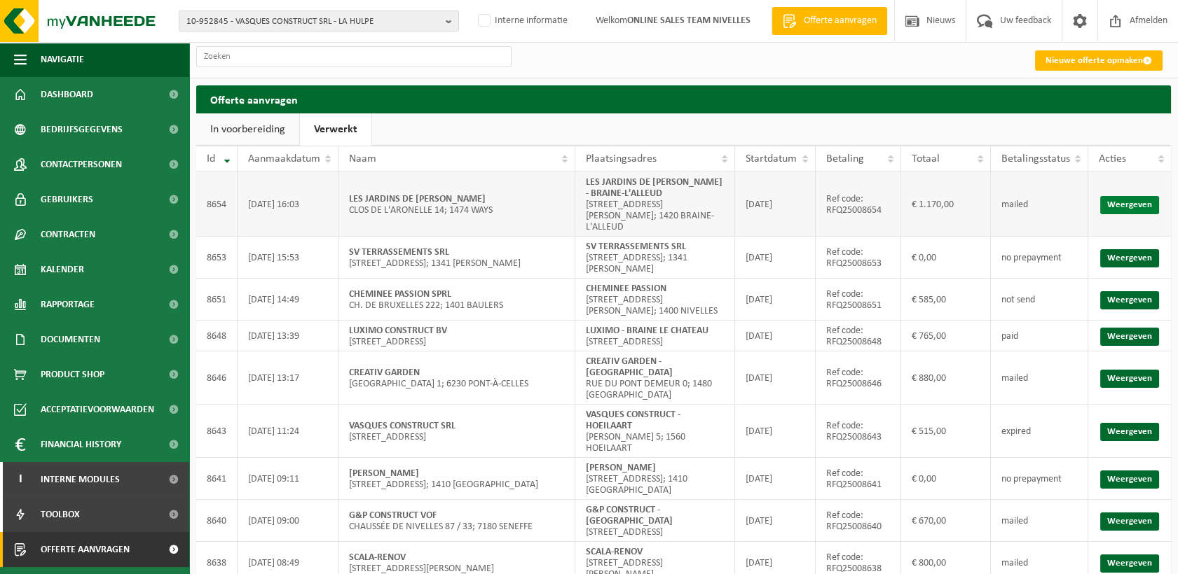
click at [1139, 200] on link "Weergeven" at bounding box center [1129, 205] width 59 height 18
